Goal: Task Accomplishment & Management: Complete application form

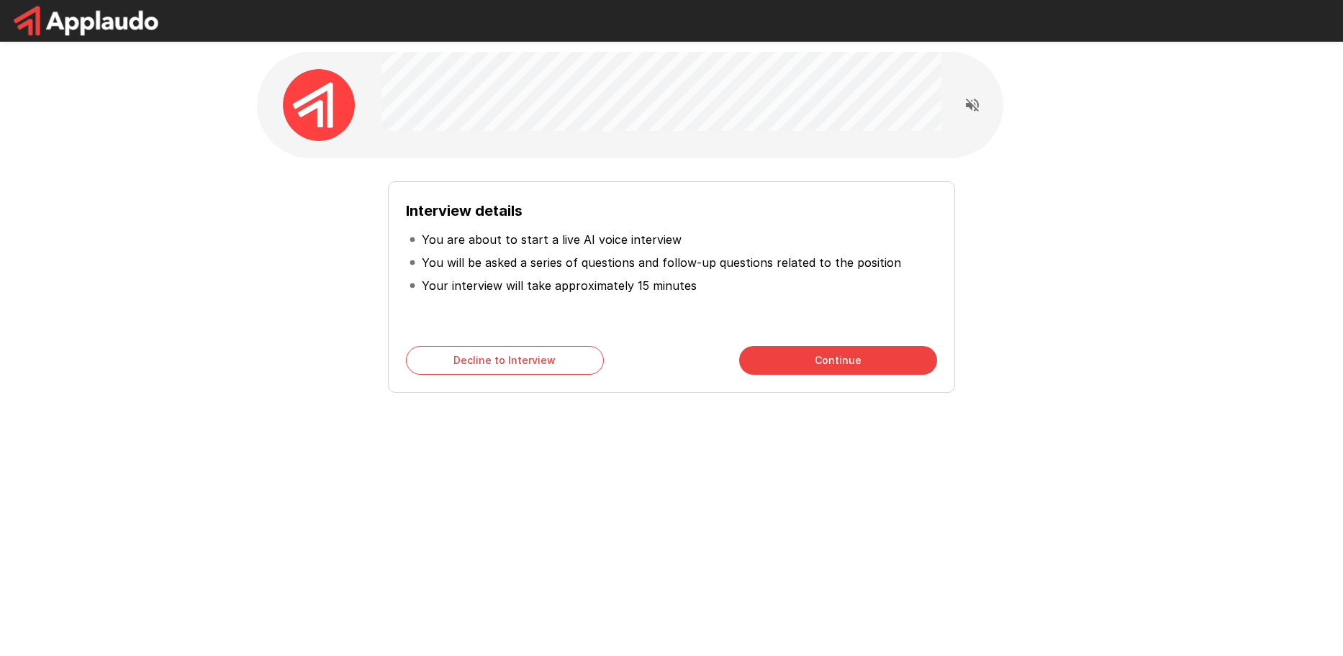
click at [784, 358] on button "Continue" at bounding box center [838, 360] width 198 height 29
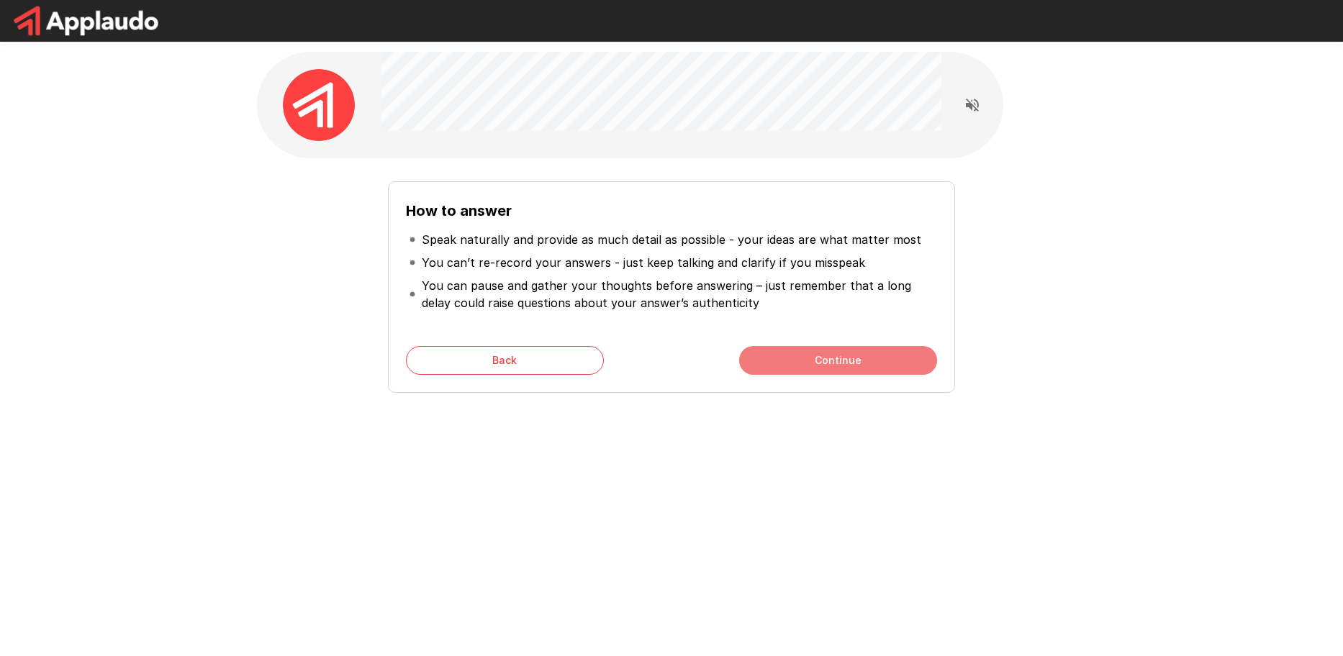
click at [825, 358] on button "Continue" at bounding box center [838, 360] width 198 height 29
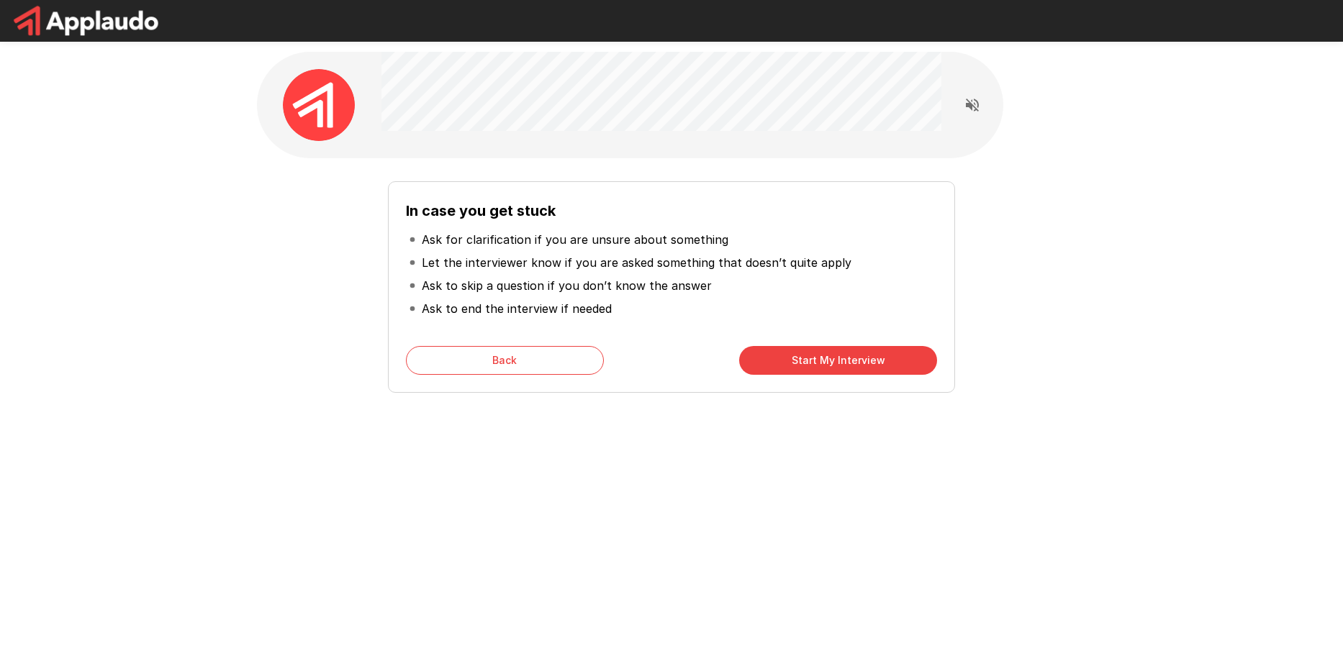
click at [825, 358] on button "Start My Interview" at bounding box center [838, 360] width 198 height 29
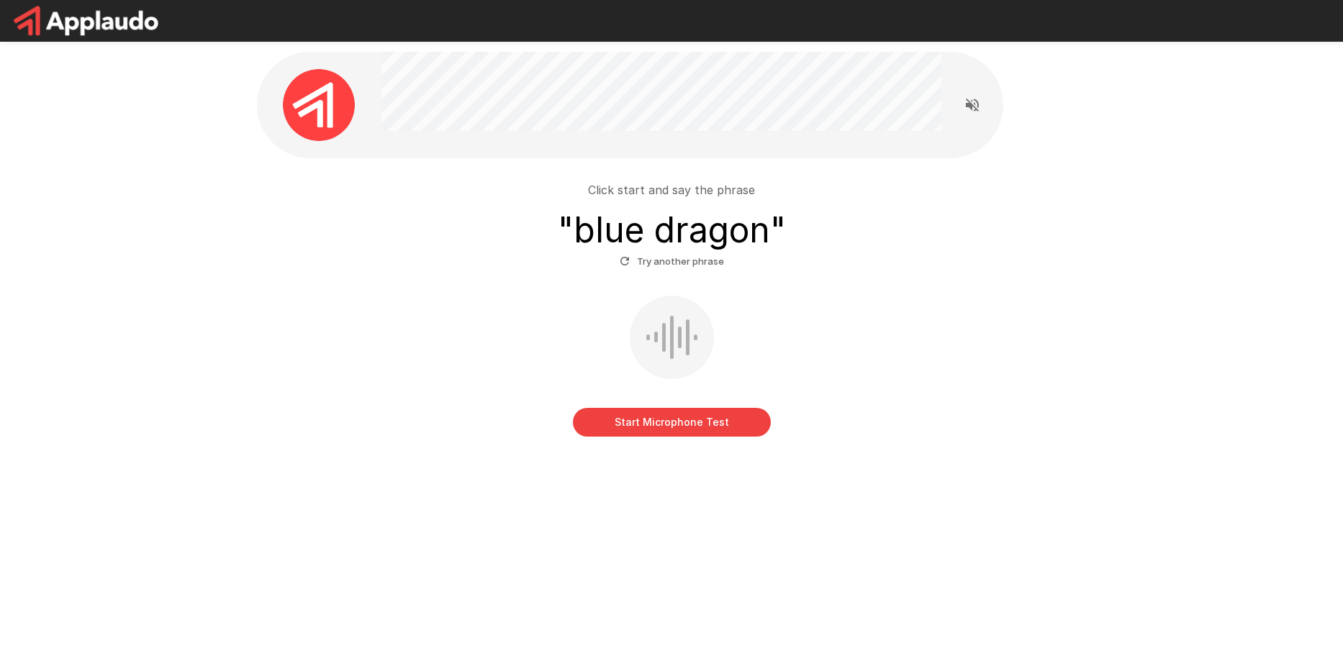
click at [658, 434] on button "Start Microphone Test" at bounding box center [672, 422] width 198 height 29
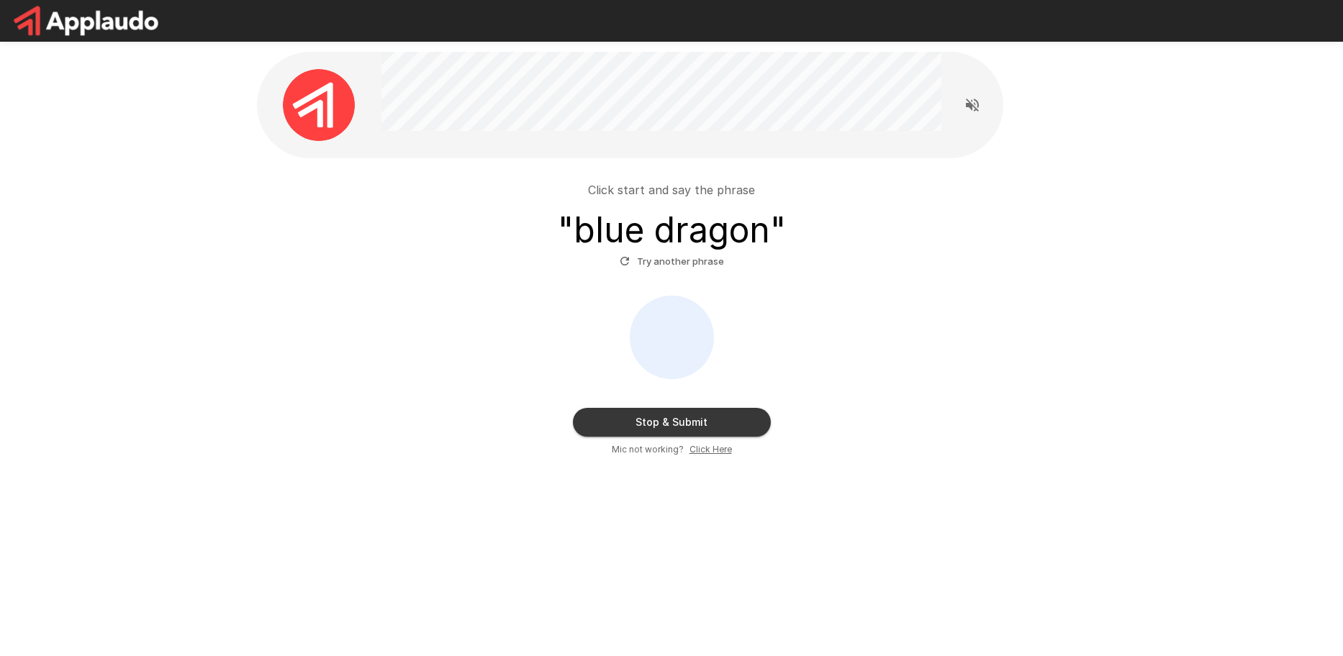
click at [689, 427] on button "Stop & Submit" at bounding box center [672, 422] width 198 height 29
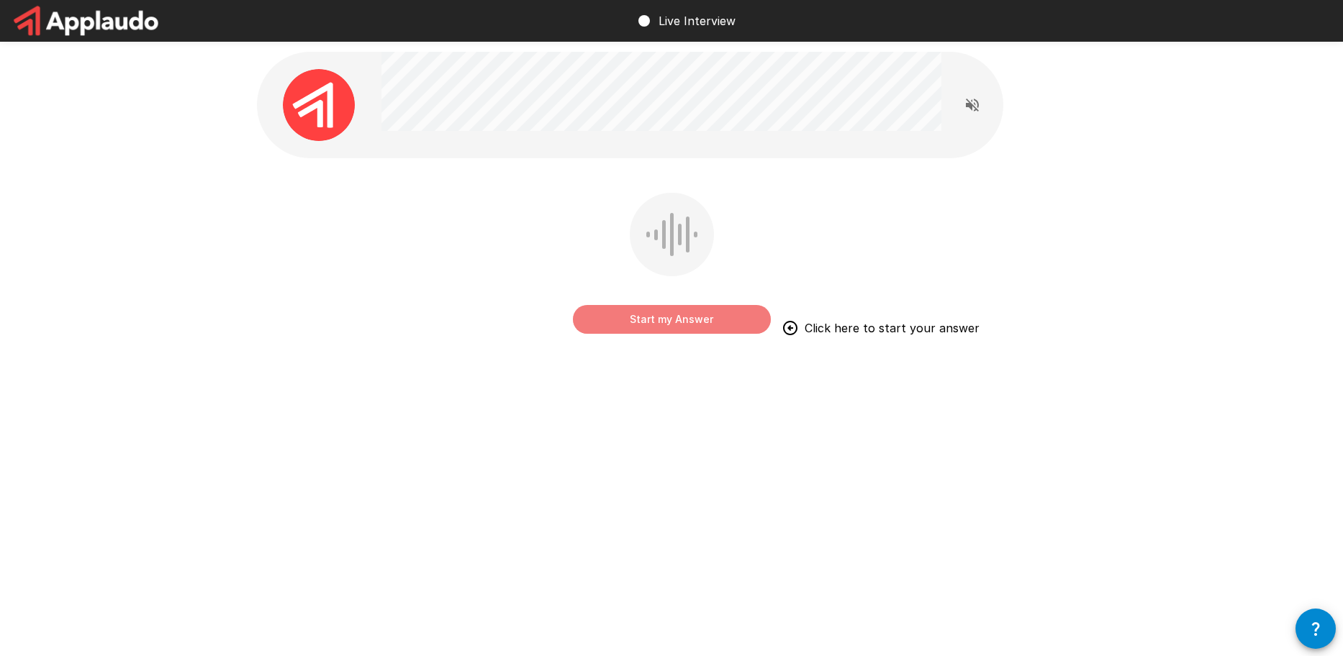
click at [694, 322] on button "Start my Answer" at bounding box center [672, 319] width 198 height 29
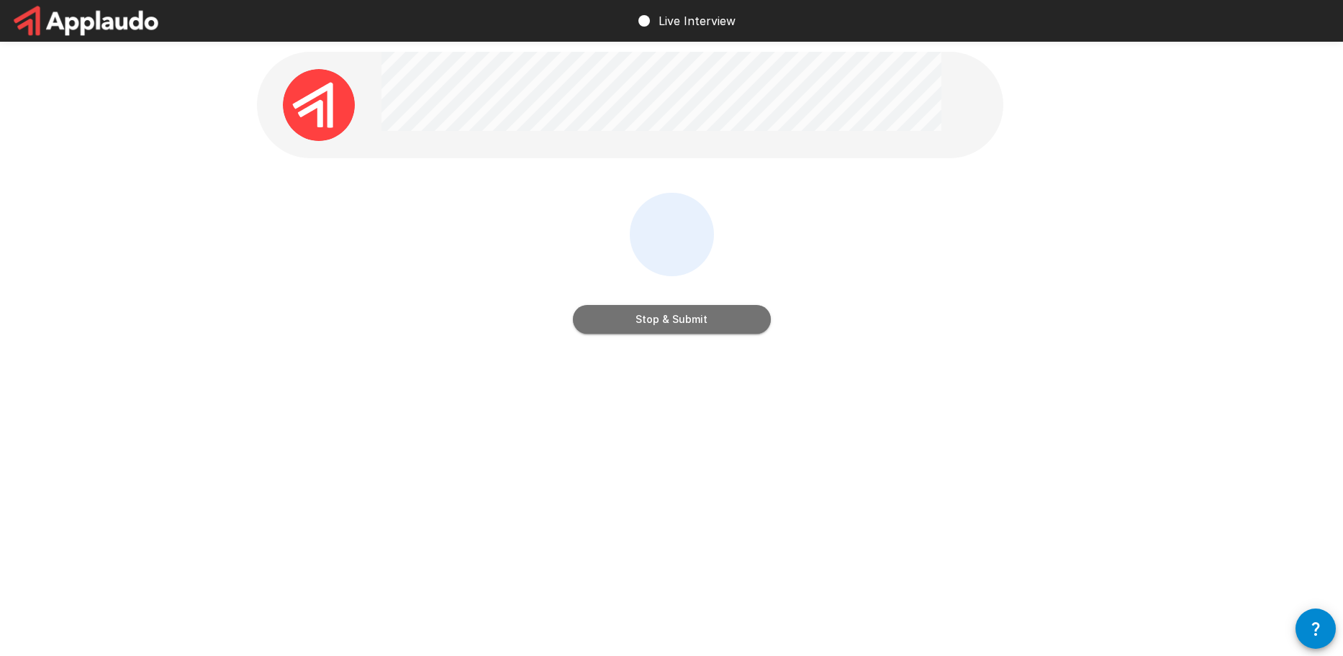
click at [694, 326] on button "Stop & Submit" at bounding box center [672, 319] width 198 height 29
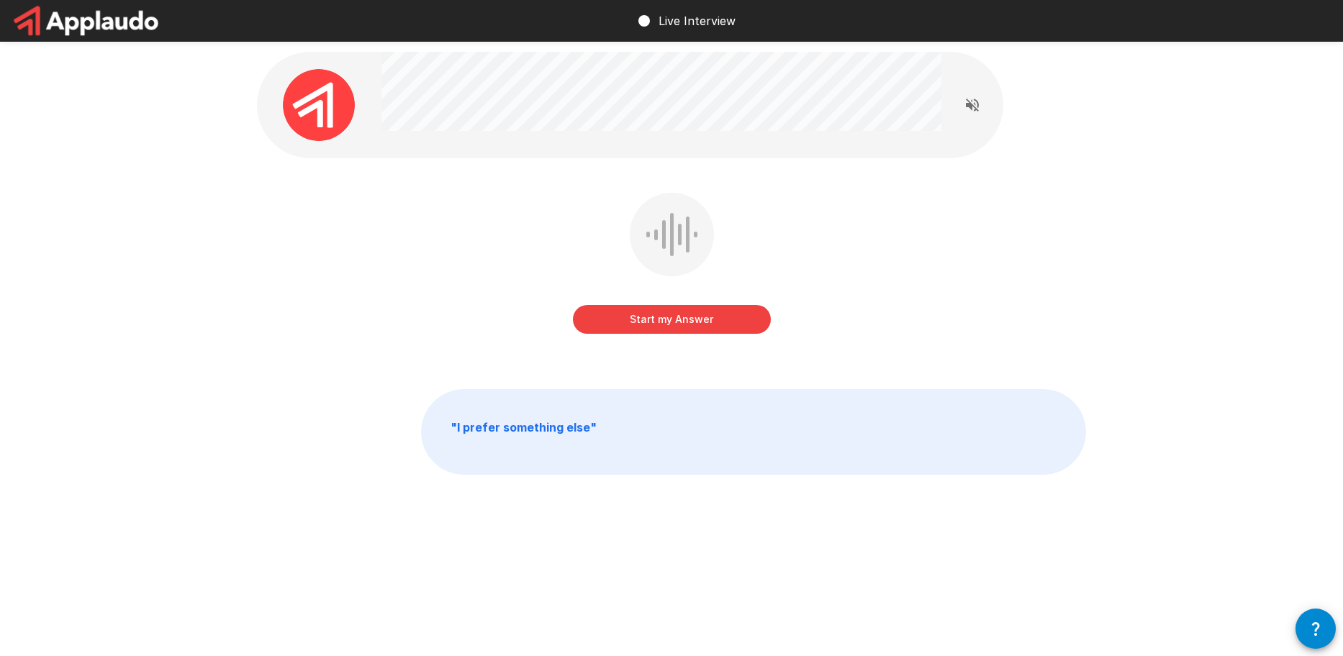
click at [694, 326] on button "Start my Answer" at bounding box center [672, 319] width 198 height 29
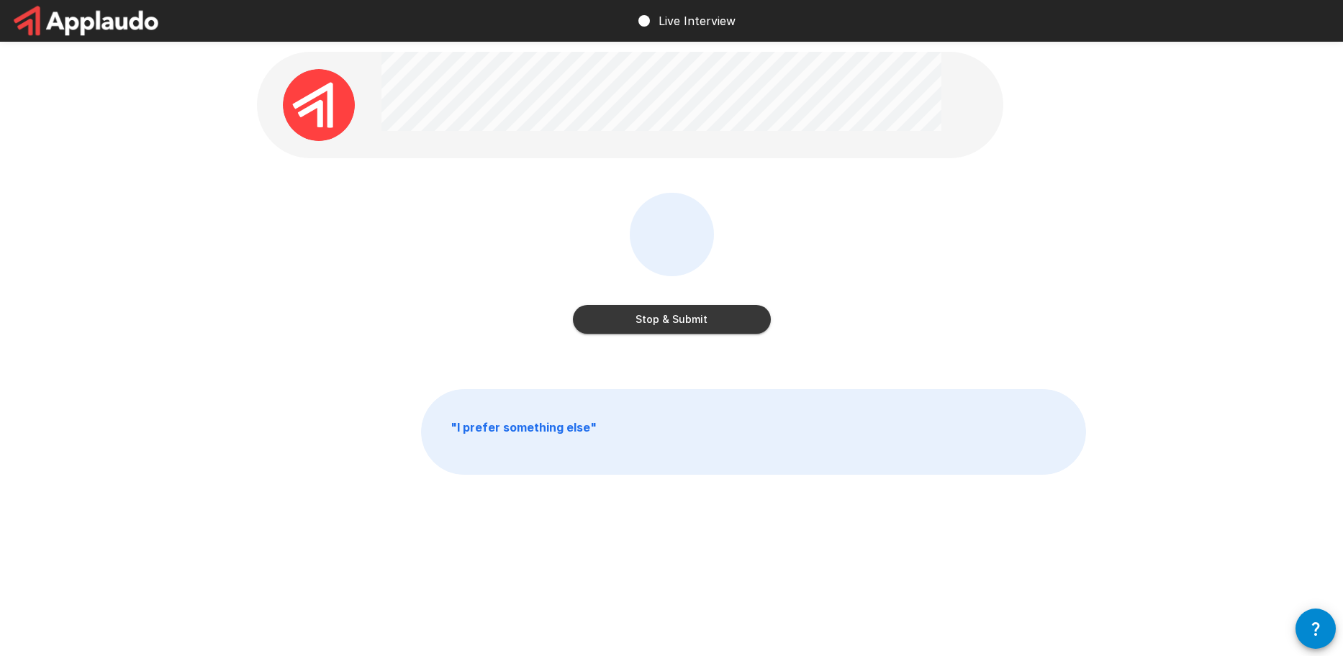
click at [694, 326] on button "Stop & Submit" at bounding box center [672, 319] width 198 height 29
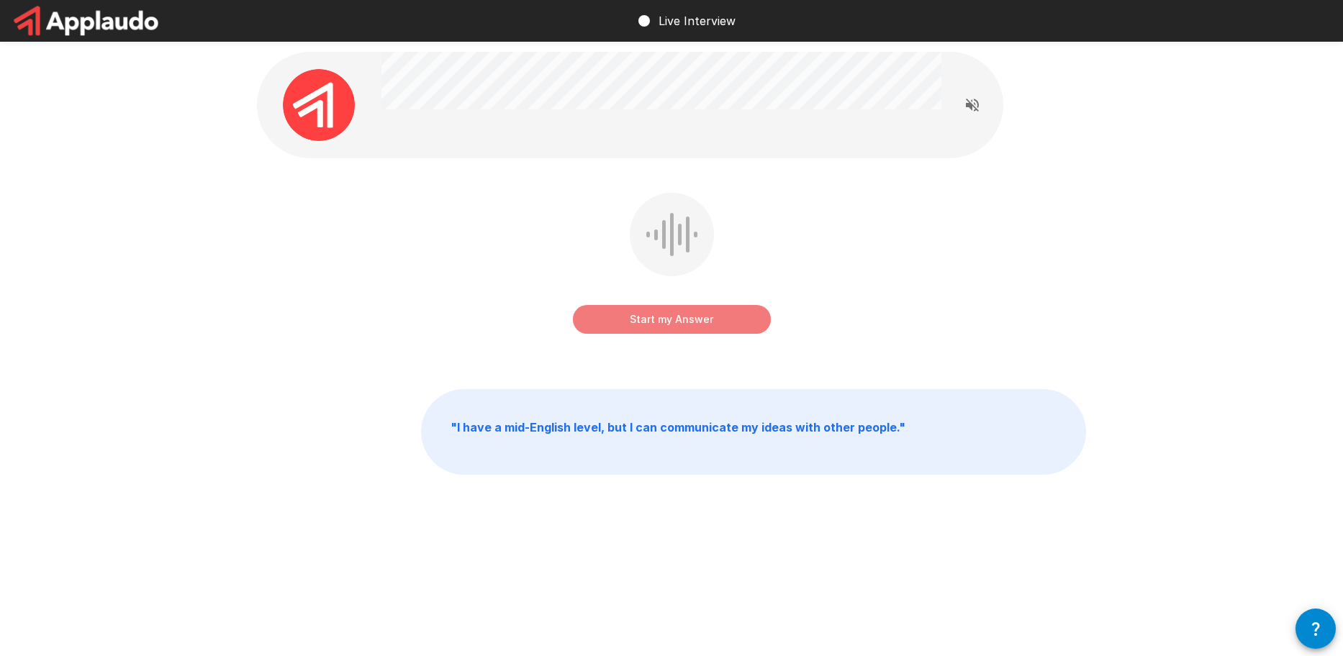
click at [636, 327] on button "Start my Answer" at bounding box center [672, 319] width 198 height 29
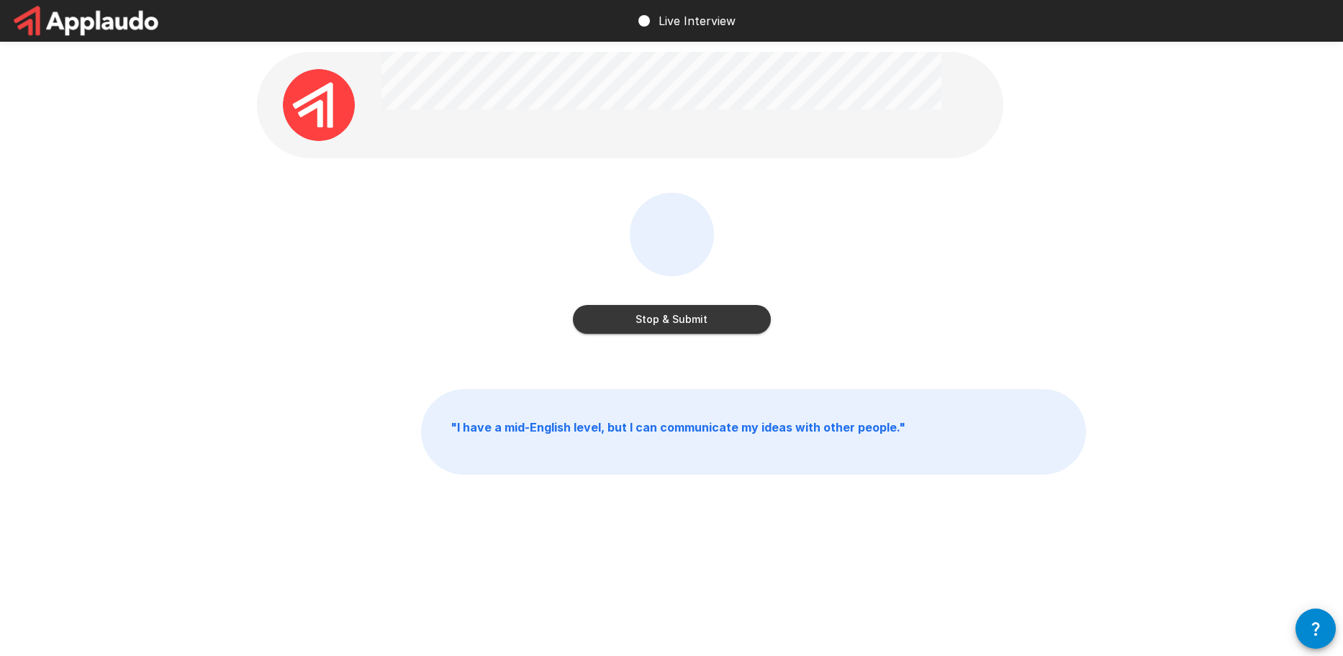
click at [636, 327] on button "Stop & Submit" at bounding box center [672, 319] width 198 height 29
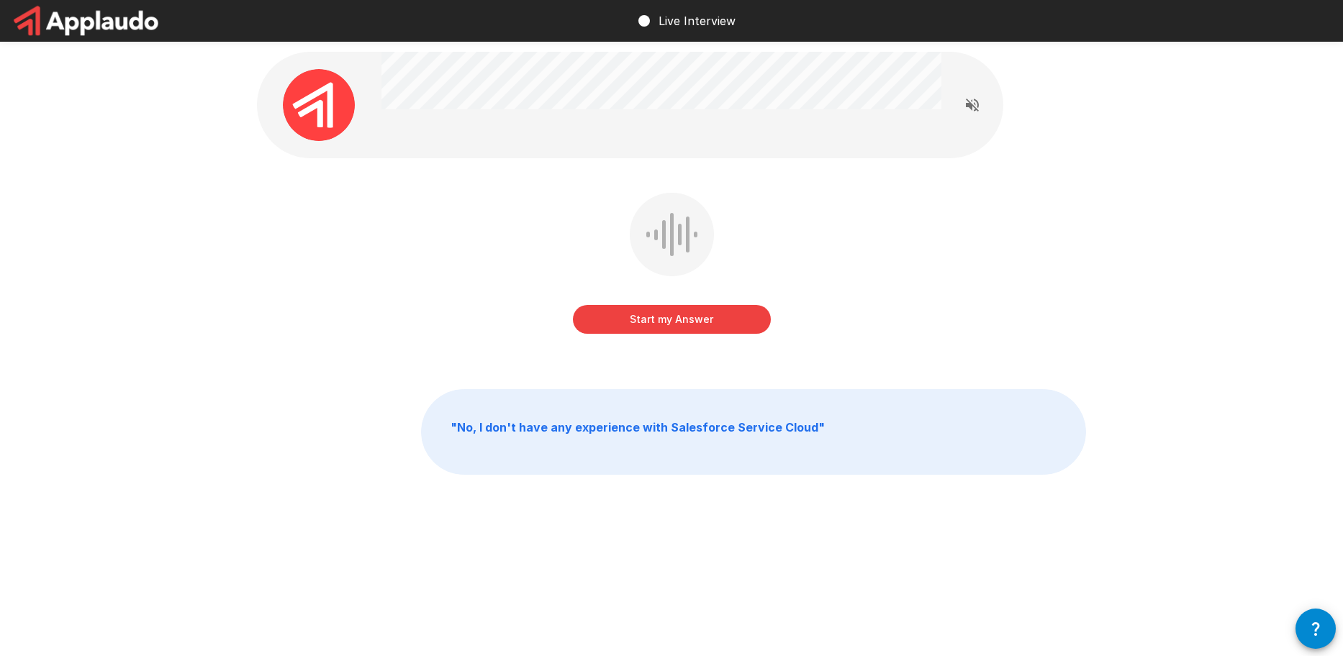
click at [623, 318] on button "Start my Answer" at bounding box center [672, 319] width 198 height 29
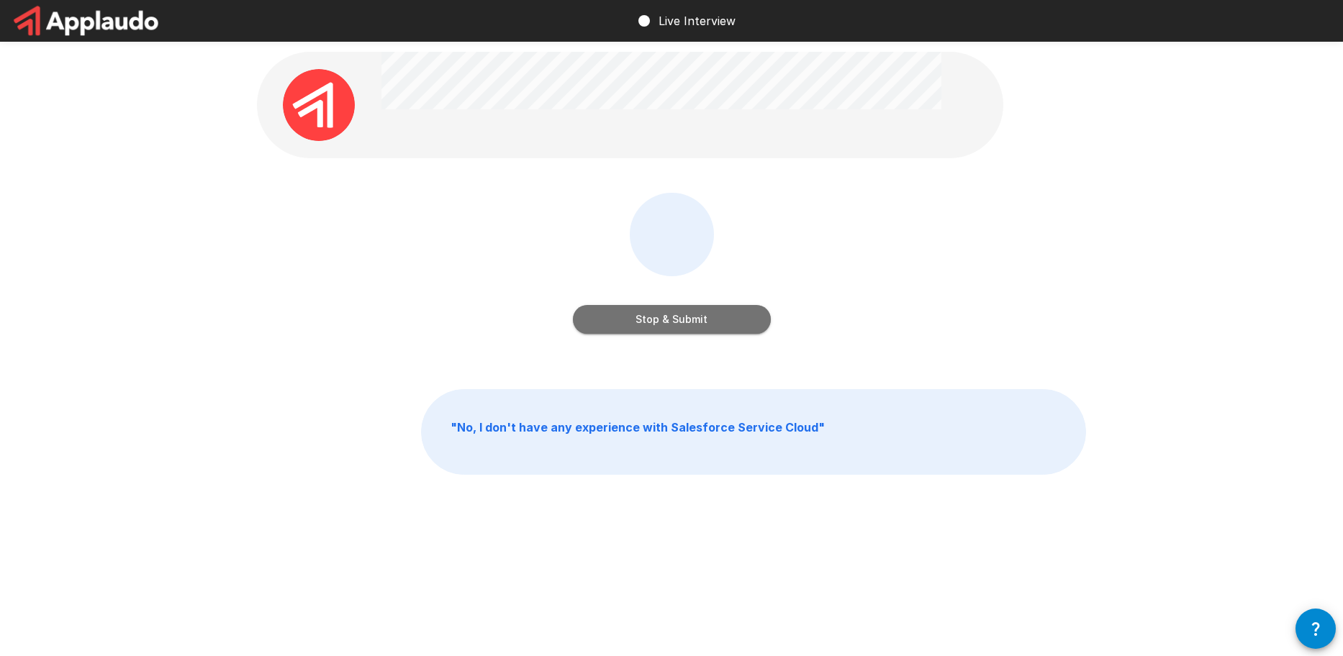
click at [628, 317] on button "Stop & Submit" at bounding box center [672, 319] width 198 height 29
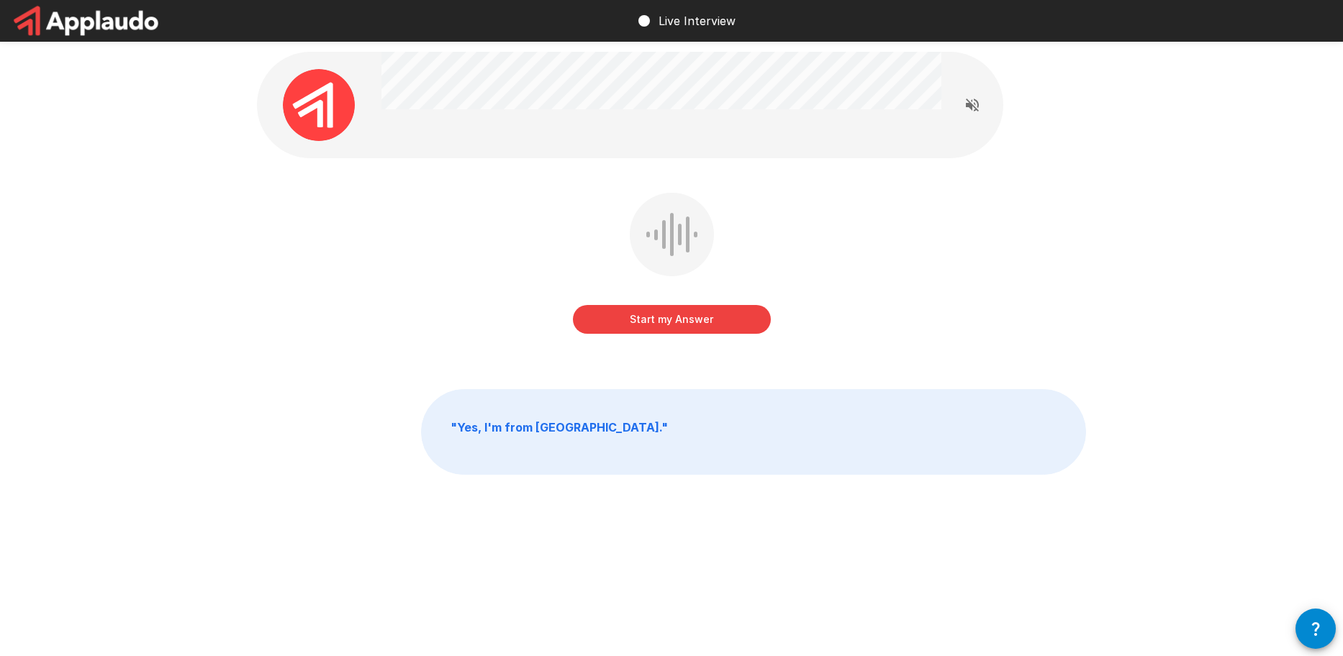
click at [637, 315] on button "Start my Answer" at bounding box center [672, 319] width 198 height 29
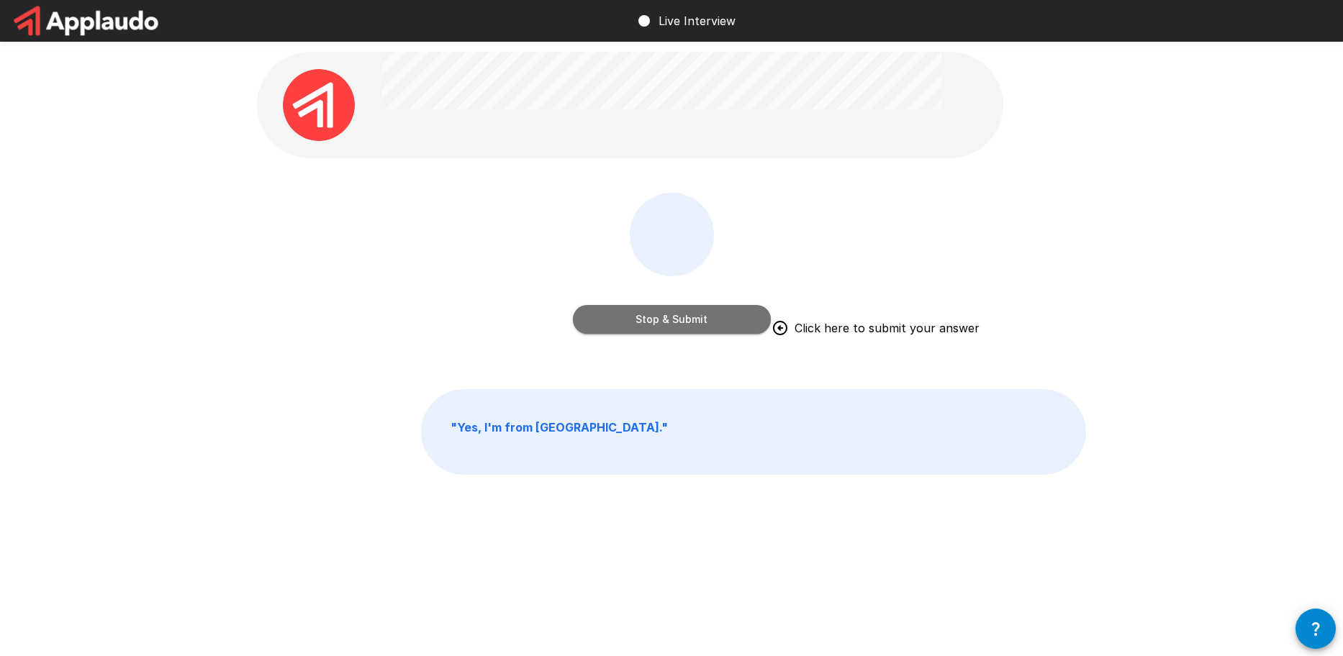
click at [743, 319] on button "Stop & Submit" at bounding box center [672, 319] width 198 height 29
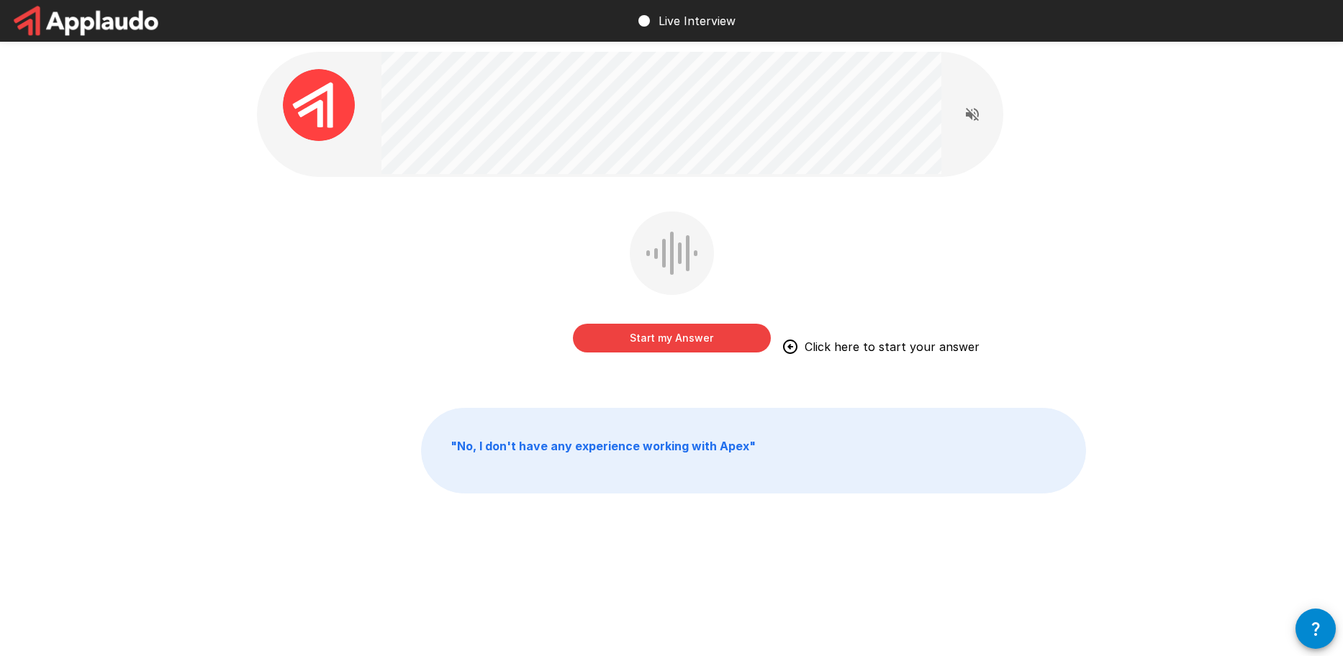
click at [696, 342] on button "Start my Answer" at bounding box center [672, 338] width 198 height 29
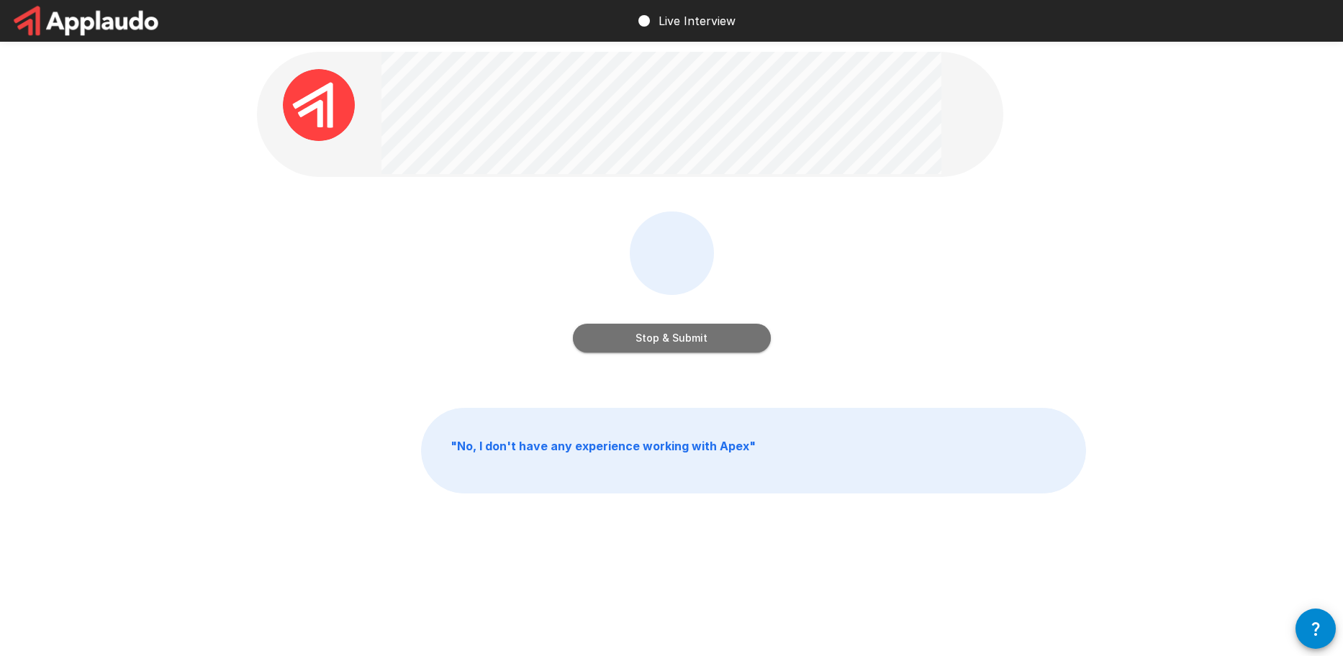
click at [696, 342] on button "Stop & Submit" at bounding box center [672, 338] width 198 height 29
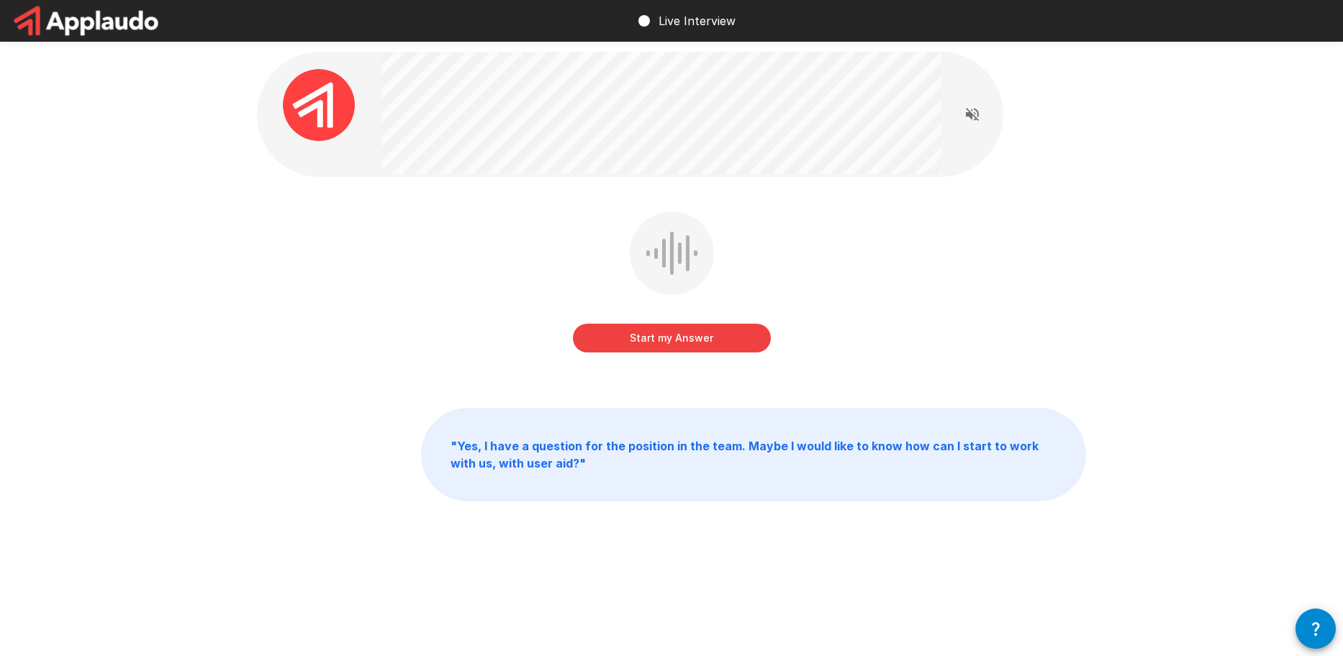
click at [696, 342] on button "Start my Answer" at bounding box center [672, 338] width 198 height 29
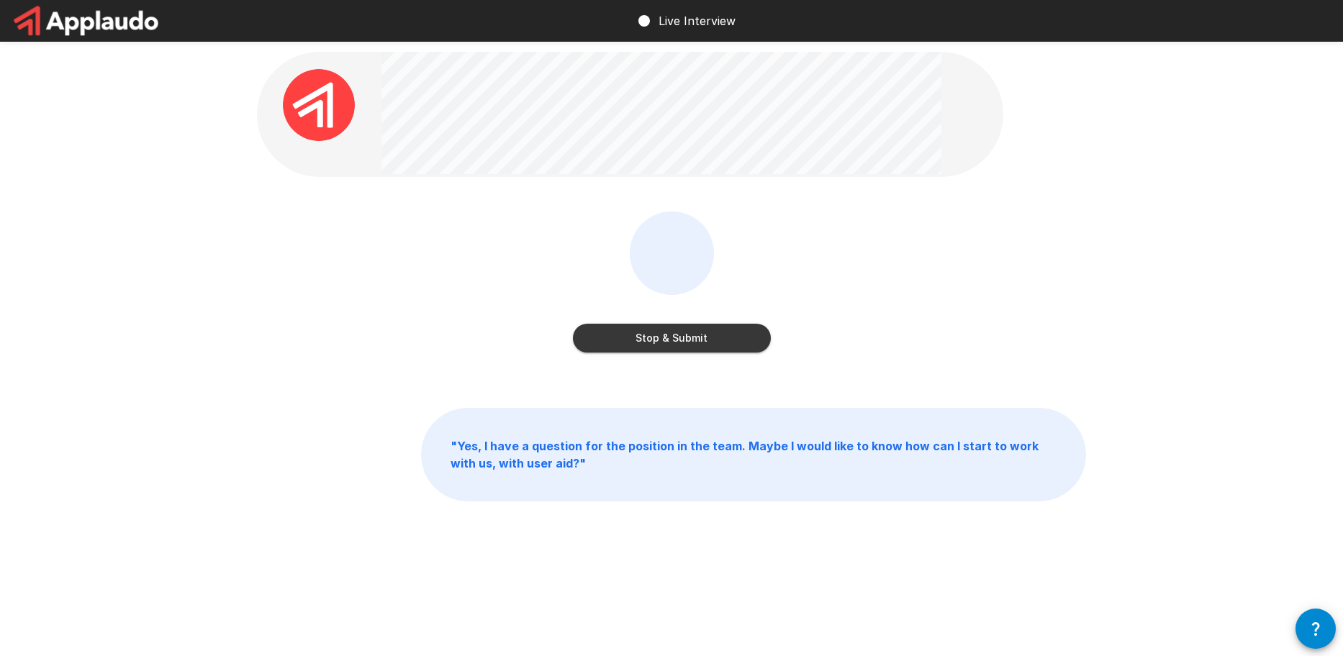
click at [696, 342] on button "Stop & Submit" at bounding box center [672, 338] width 198 height 29
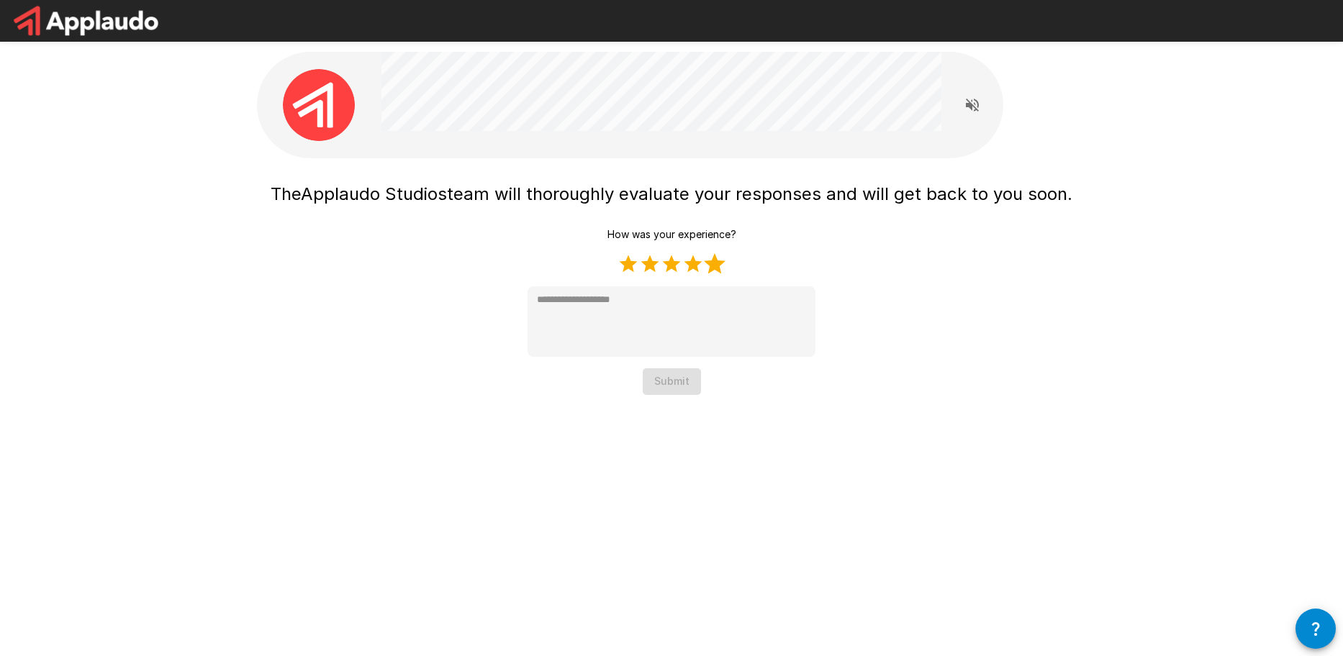
click at [714, 265] on label "5 Stars" at bounding box center [715, 264] width 22 height 22
type textarea "*"
click at [681, 373] on button "Submit" at bounding box center [672, 381] width 58 height 27
